Goal: Task Accomplishment & Management: Manage account settings

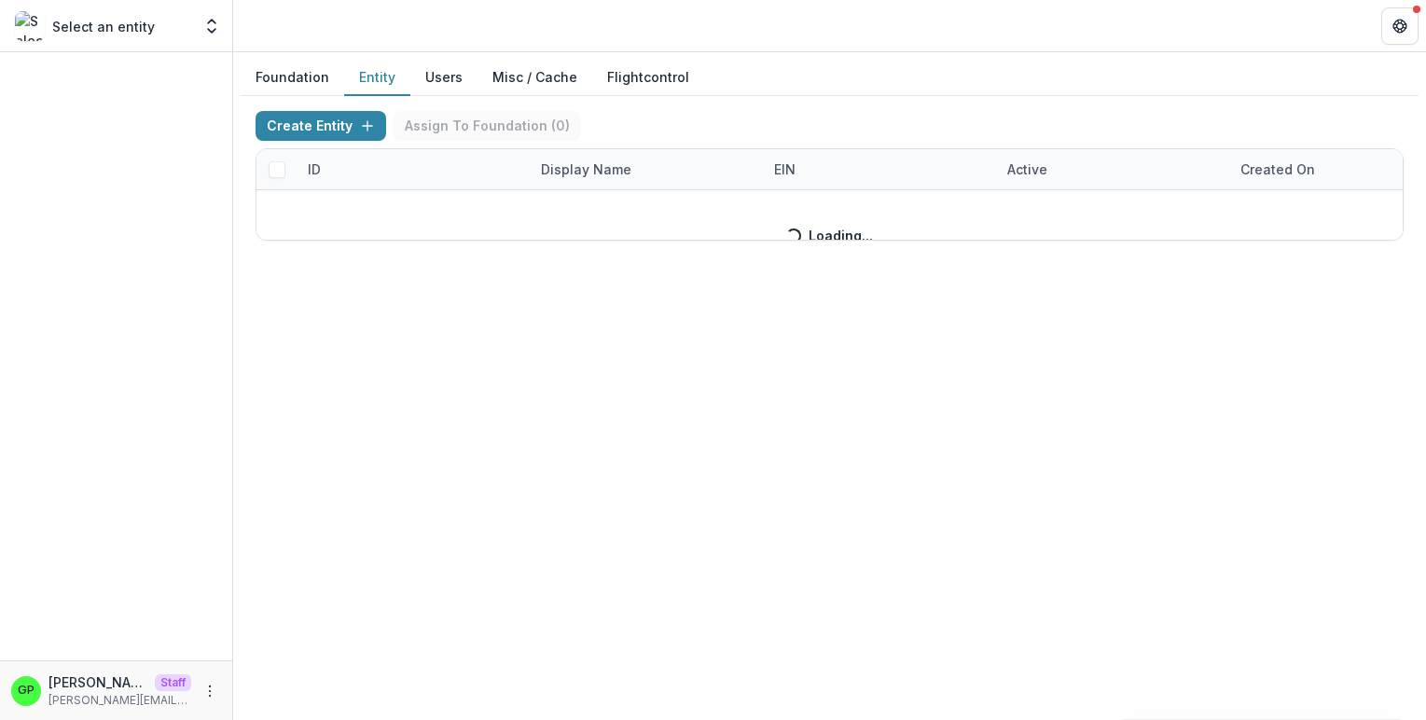
click at [379, 74] on button "Entity" at bounding box center [377, 78] width 66 height 36
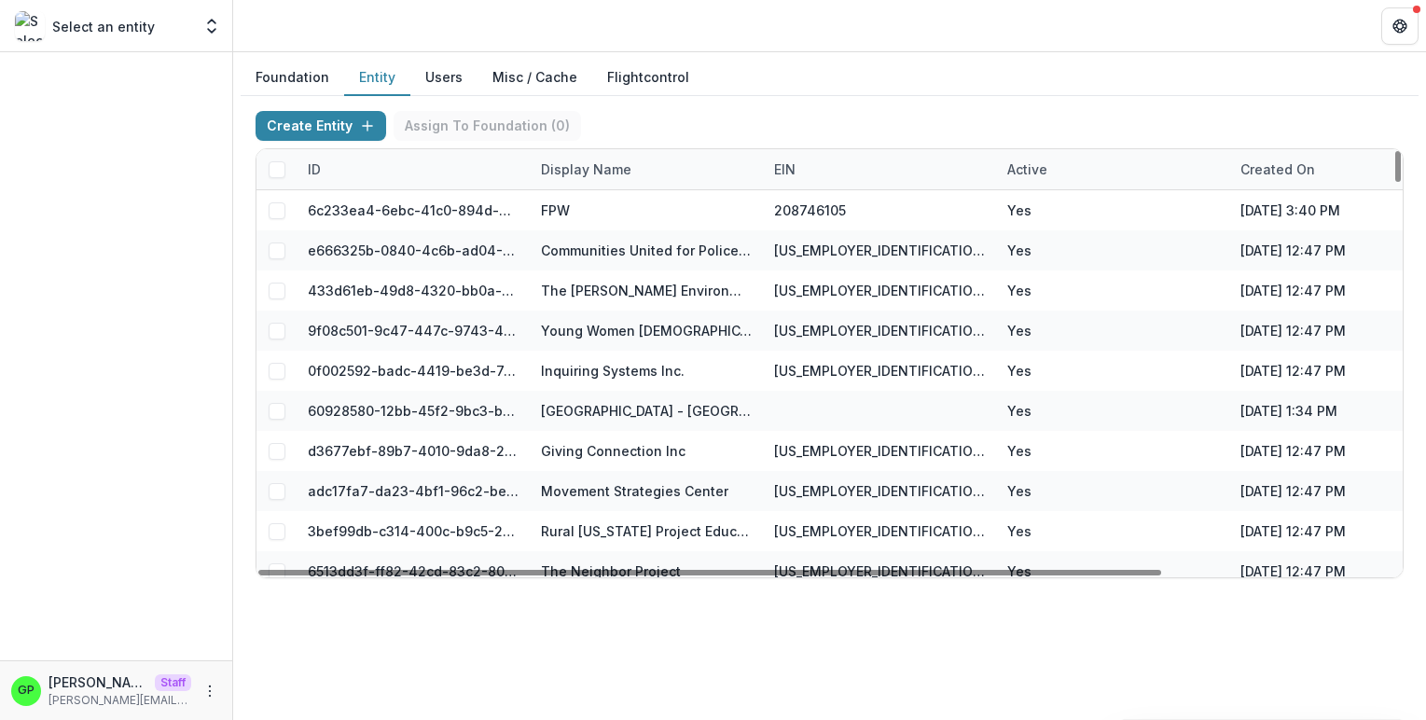
click at [602, 161] on div "Display Name" at bounding box center [586, 169] width 113 height 20
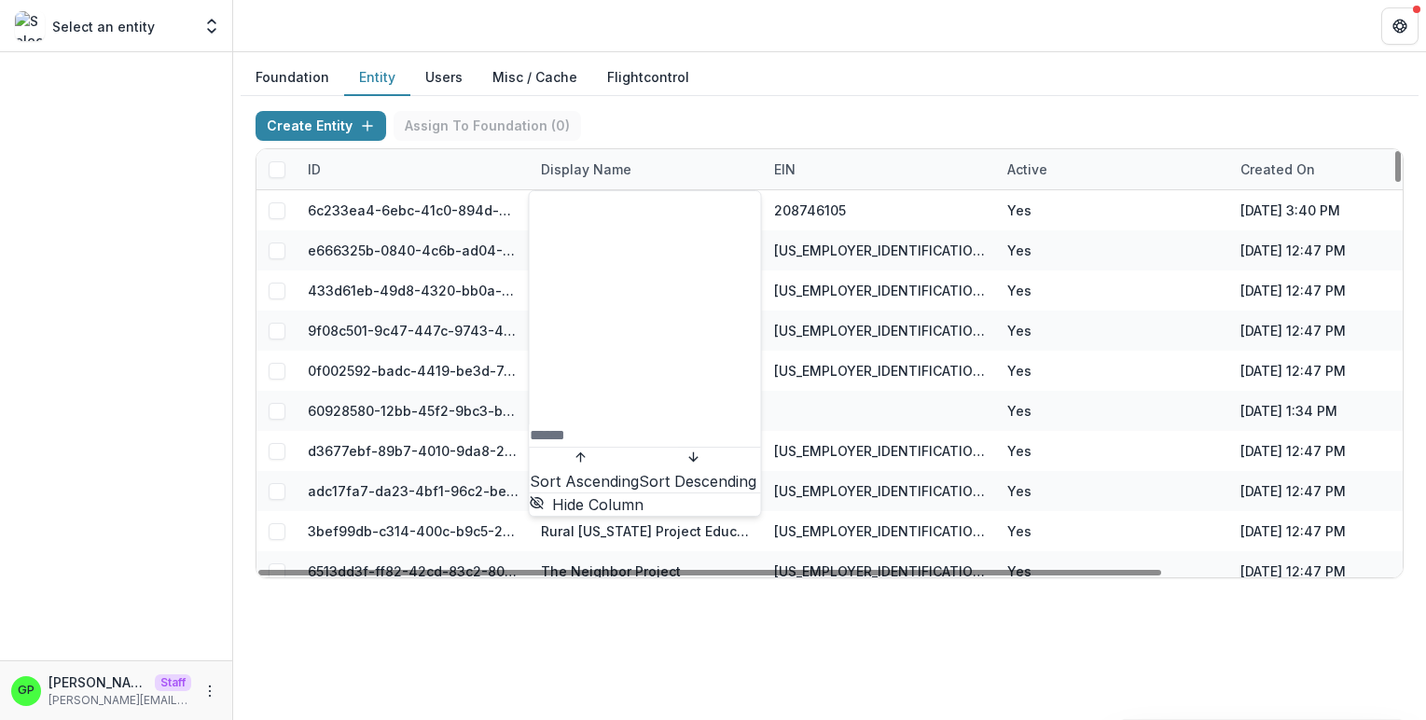
click at [597, 424] on input at bounding box center [604, 435] width 149 height 22
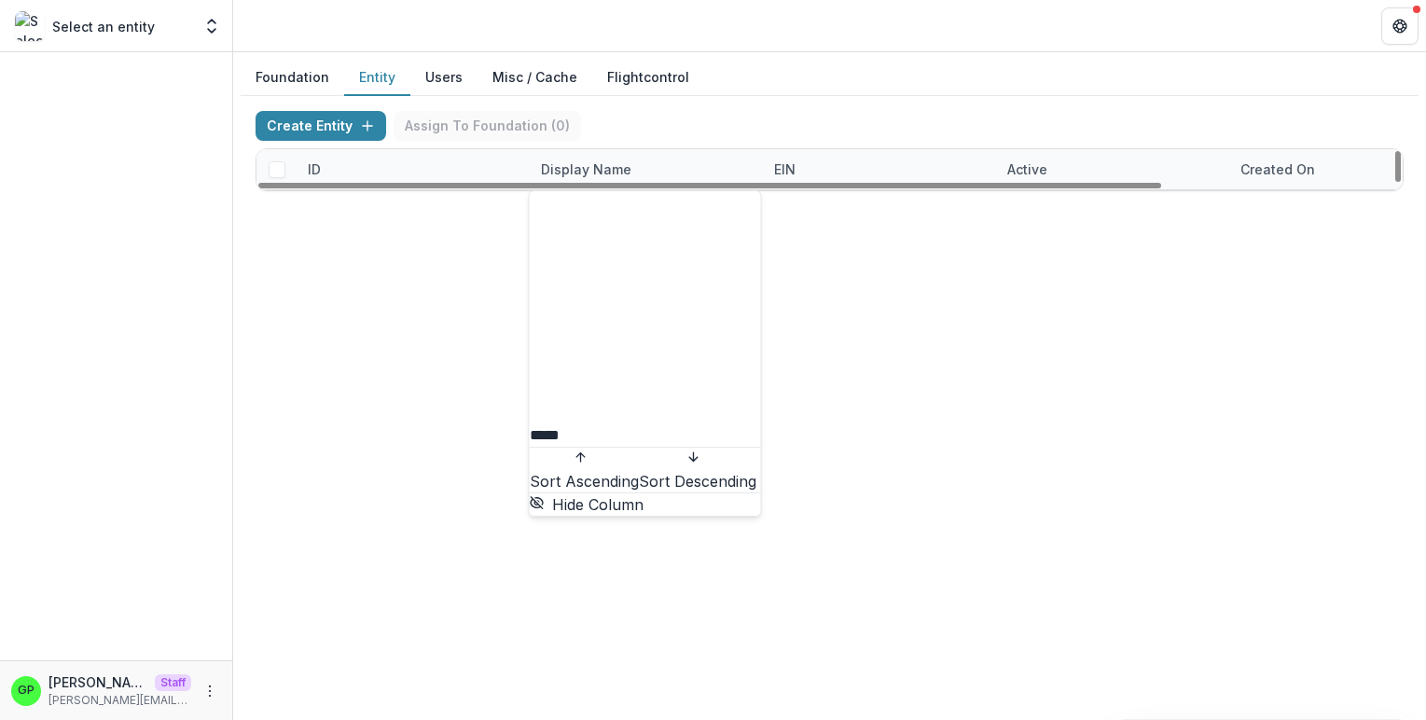
type input "*****"
click at [636, 621] on div "Foundation Entity Users Misc / Cache Flightcontrol Create Entity Assign To Foun…" at bounding box center [829, 386] width 1193 height 668
click at [395, 173] on div "ID" at bounding box center [411, 169] width 233 height 40
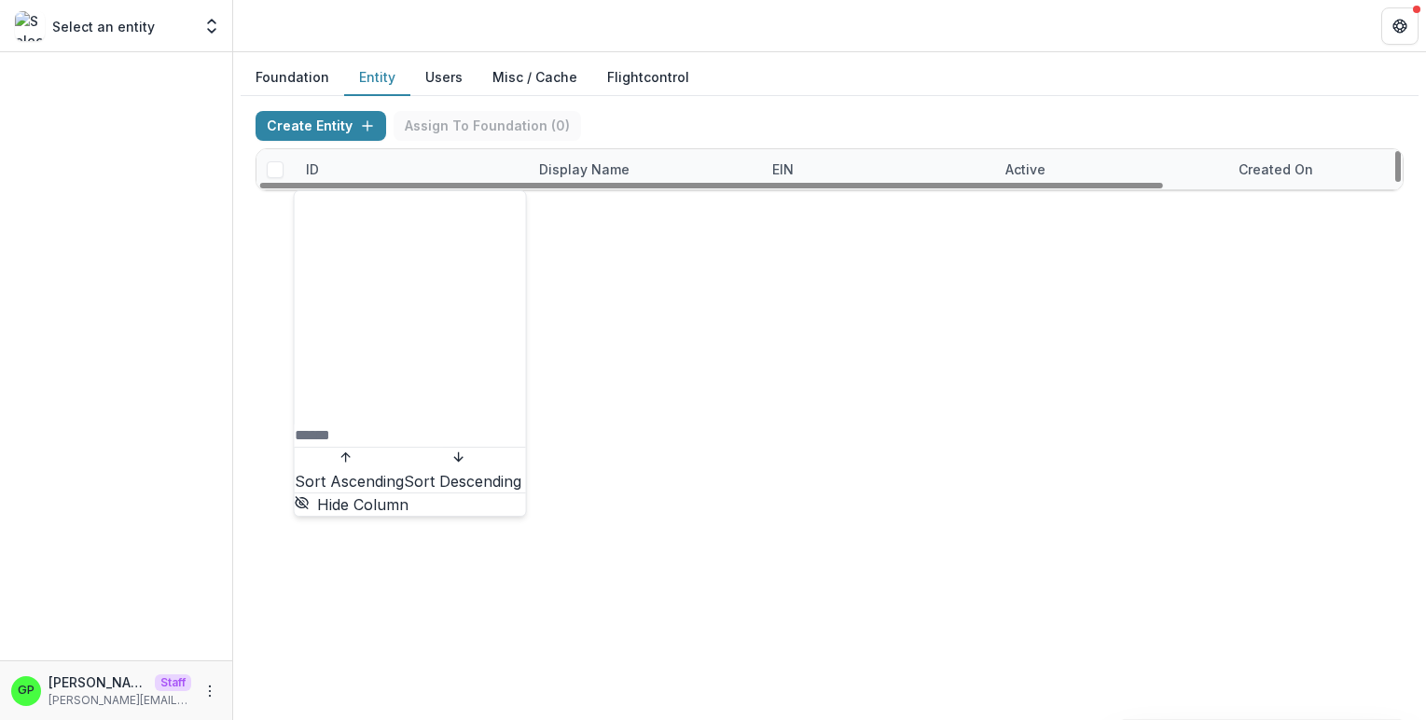
click at [373, 424] on input at bounding box center [369, 435] width 149 height 22
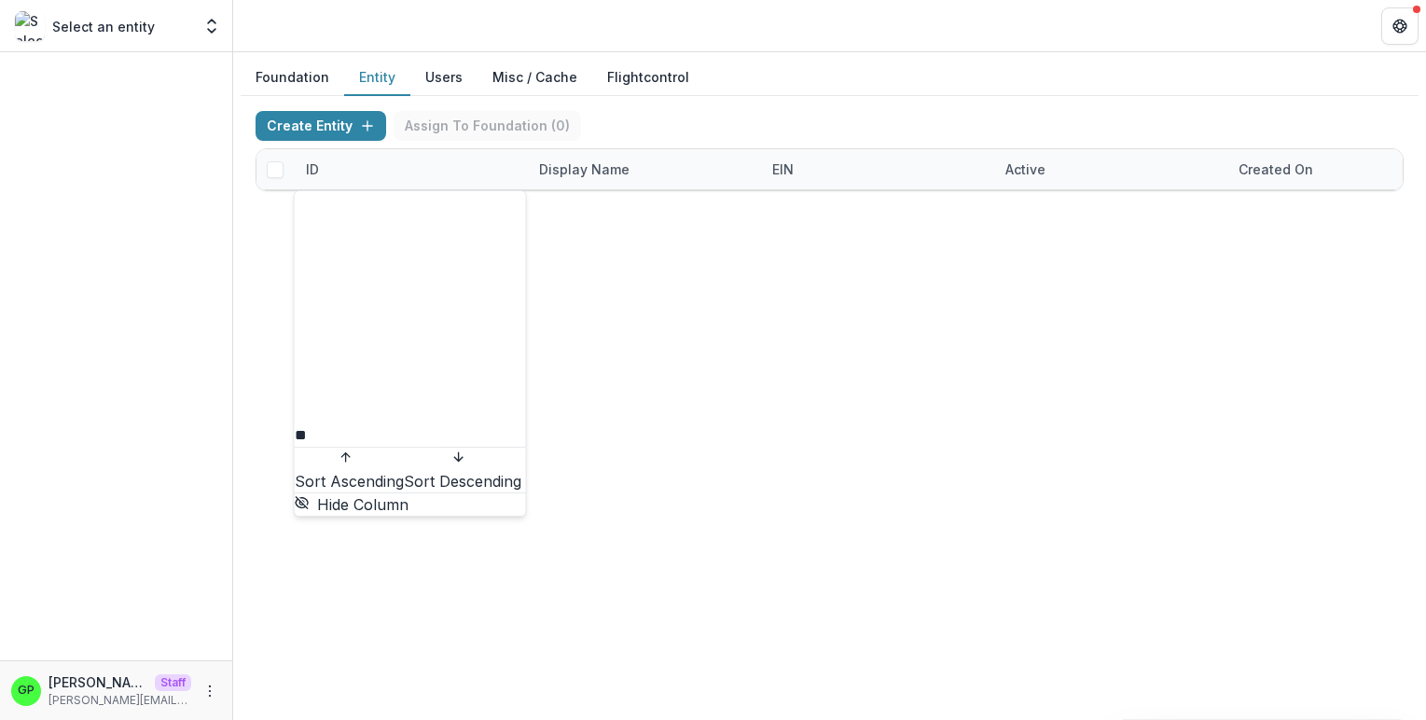
type input "*"
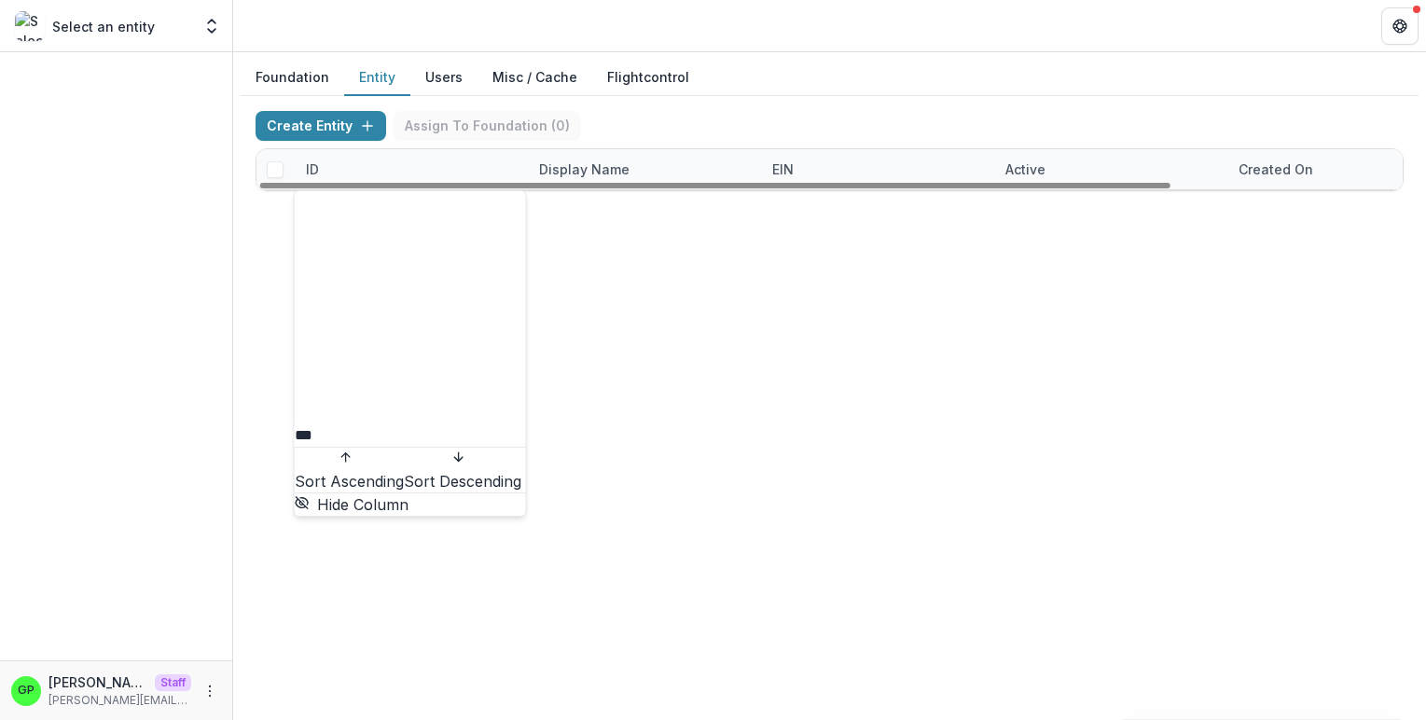
scroll to position [0, 2]
type input "***"
click at [487, 422] on div "Foundation Entity Users Misc / Cache Flightcontrol Create Entity Assign To Foun…" at bounding box center [829, 386] width 1193 height 668
click at [277, 327] on span at bounding box center [275, 319] width 17 height 17
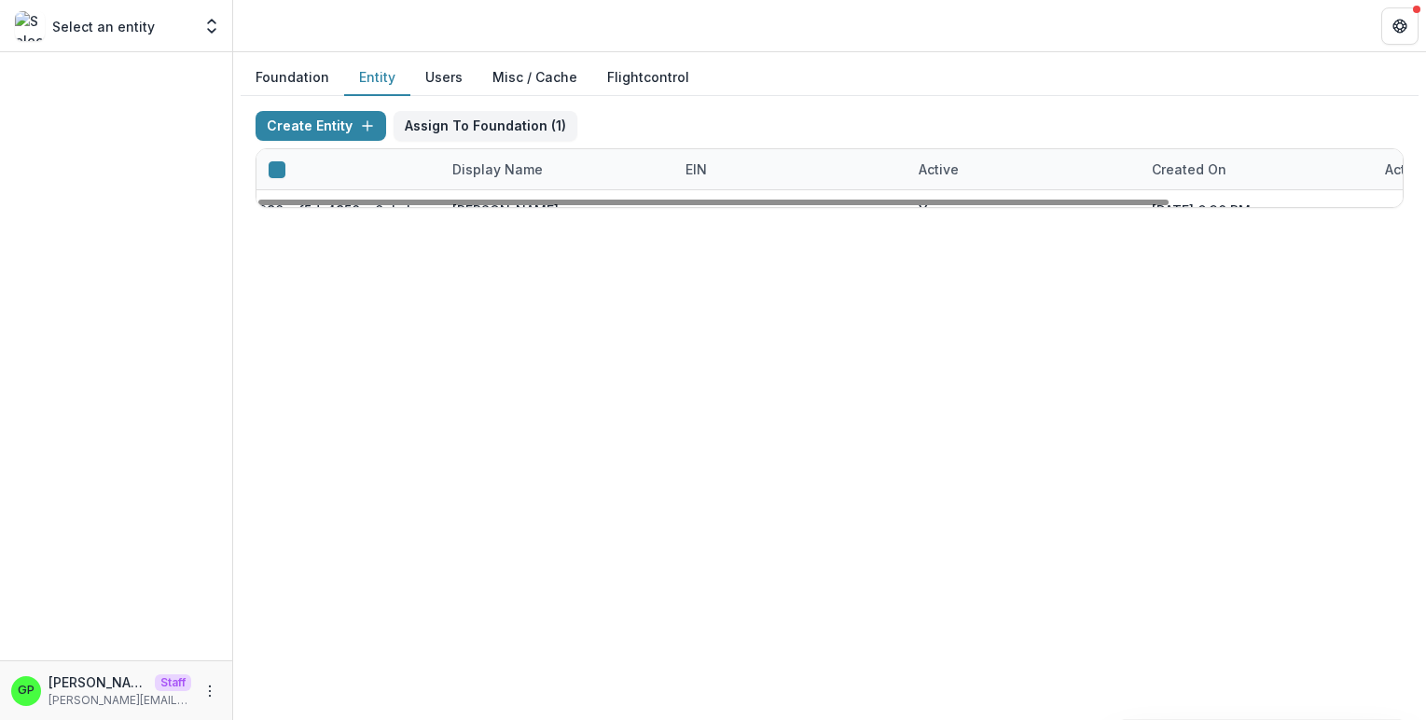
scroll to position [0, 0]
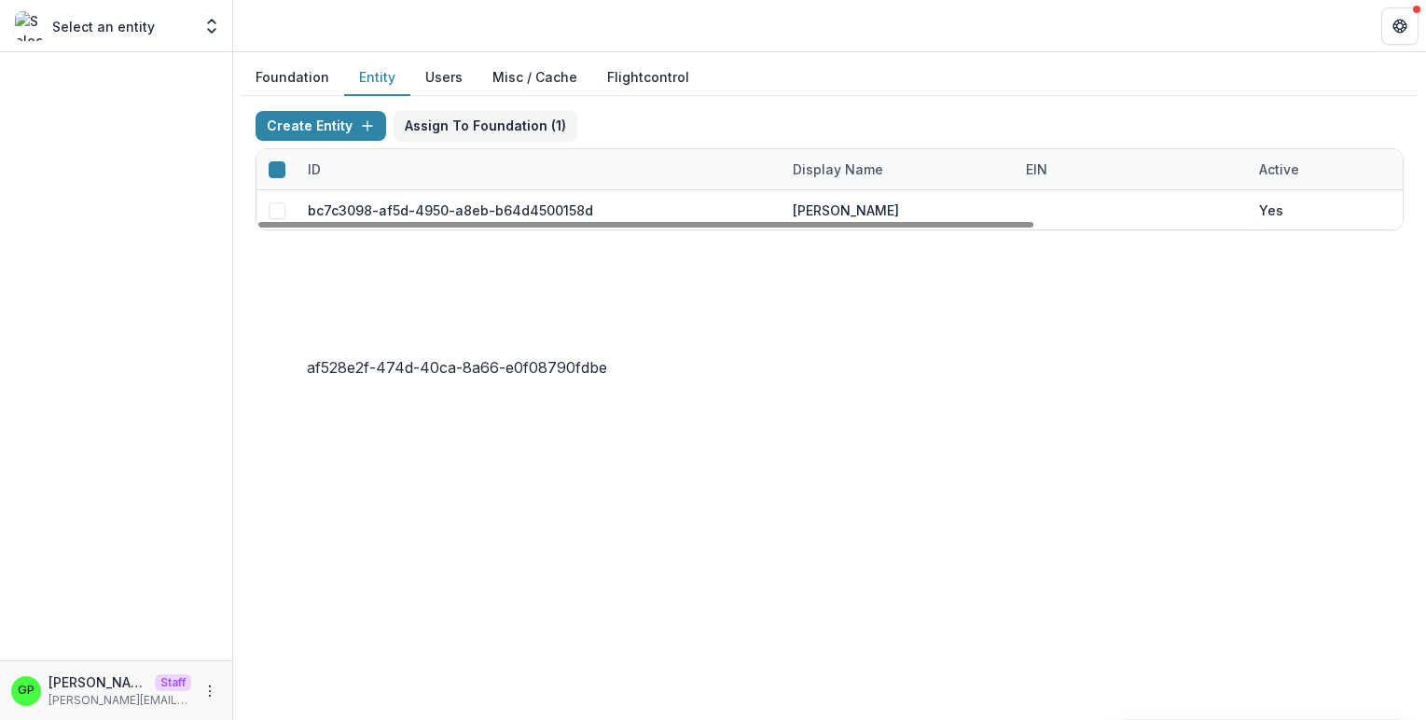
drag, startPoint x: 572, startPoint y: 327, endPoint x: 306, endPoint y: 326, distance: 265.8
click at [308, 360] on div "af528e2f-474d-40ca-8a66-e0f08790fdbe" at bounding box center [449, 370] width 283 height 20
click at [306, 350] on div "af528e2f-474d-40ca-8a66-e0f08790fdbe" at bounding box center [539, 370] width 485 height 40
drag, startPoint x: 307, startPoint y: 326, endPoint x: 576, endPoint y: 329, distance: 269.5
click at [576, 350] on div "af528e2f-474d-40ca-8a66-e0f08790fdbe" at bounding box center [539, 370] width 485 height 40
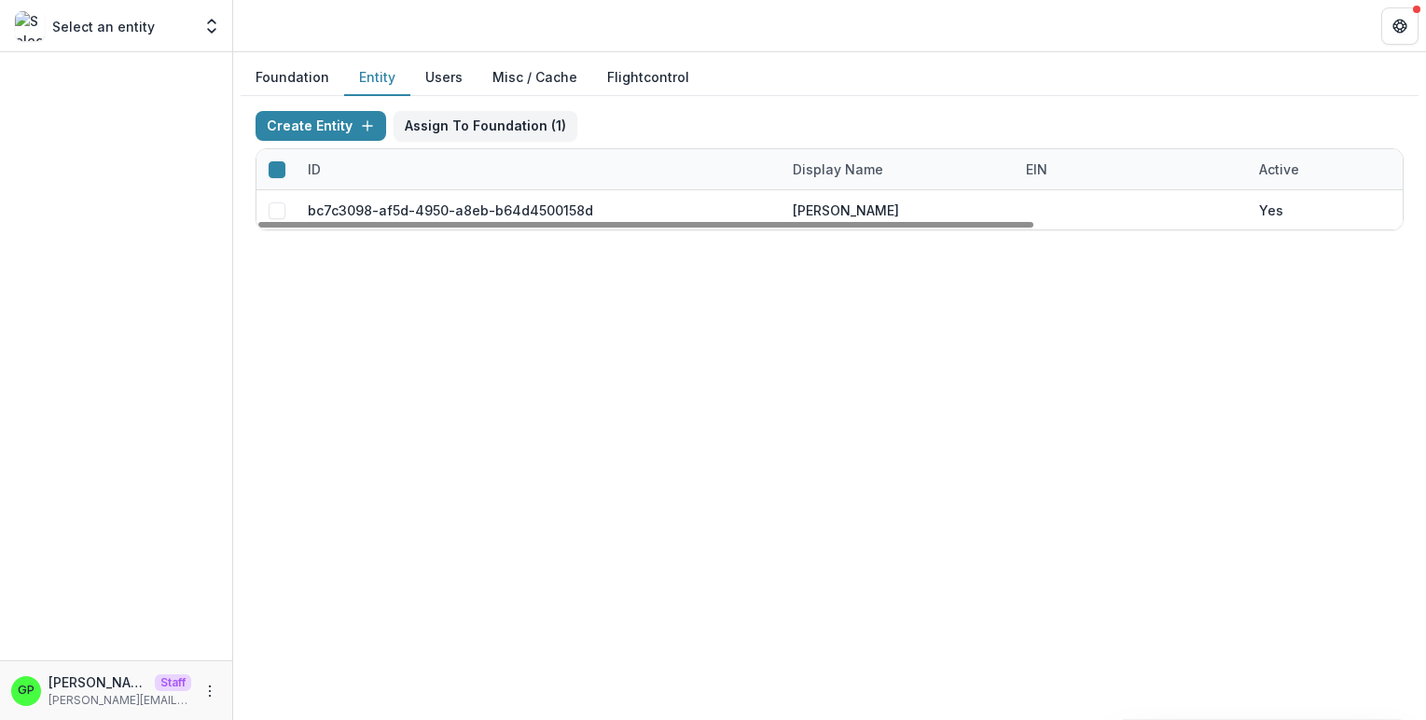
copy div "af528e2f-474d-40ca-8a66-e0f08790fdbe"
click at [270, 325] on span at bounding box center [277, 331] width 17 height 17
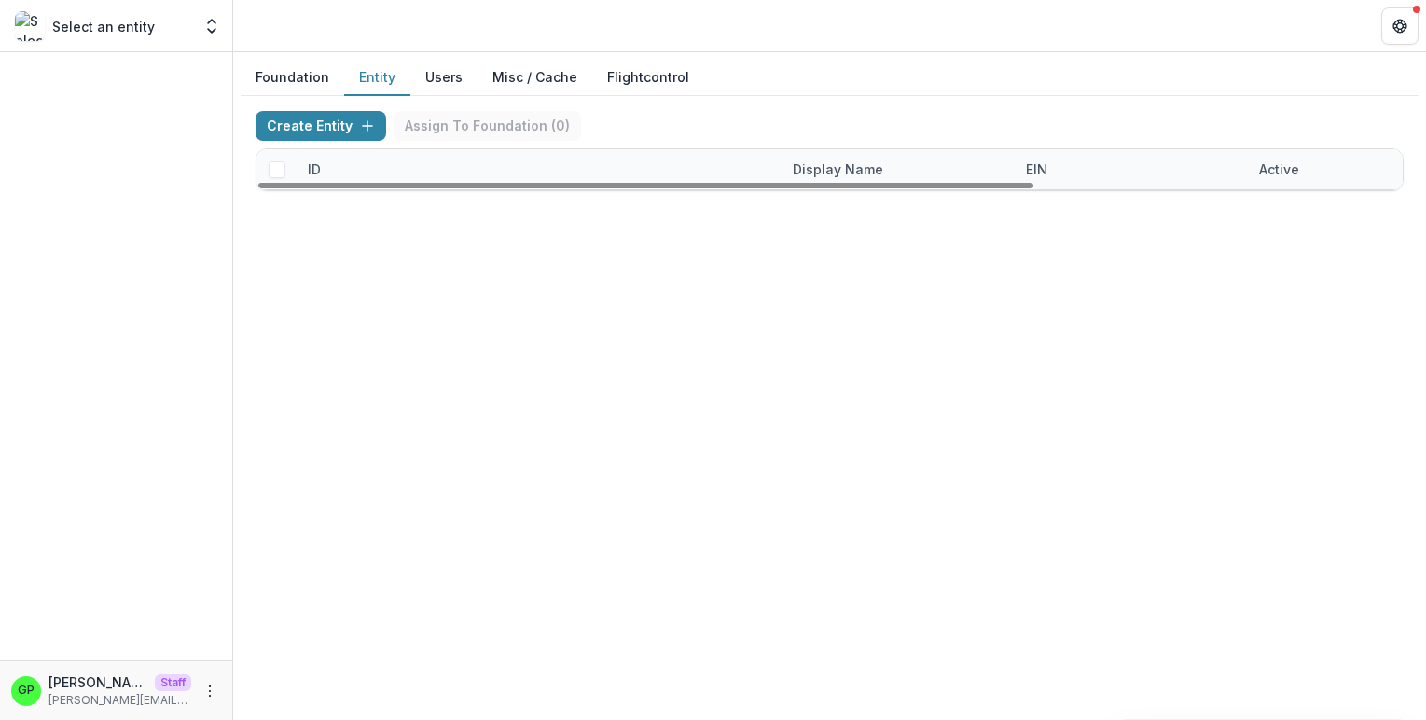
click at [302, 85] on button "Foundation" at bounding box center [293, 78] width 104 height 36
